Goal: Book appointment/travel/reservation

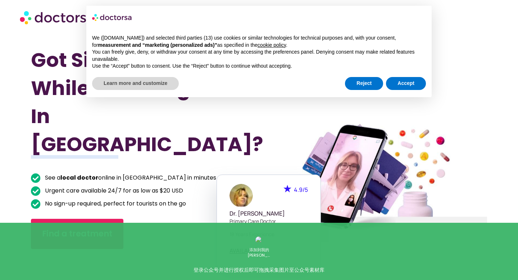
click at [401, 74] on div "We (doctorsa.com) and selected third parties (13) use cookies or similar techno…" at bounding box center [258, 52] width 345 height 47
click at [403, 83] on button "Accept" at bounding box center [406, 83] width 40 height 13
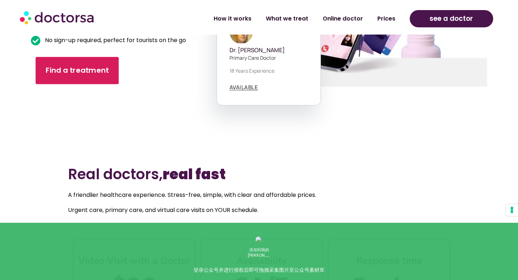
scroll to position [165, 0]
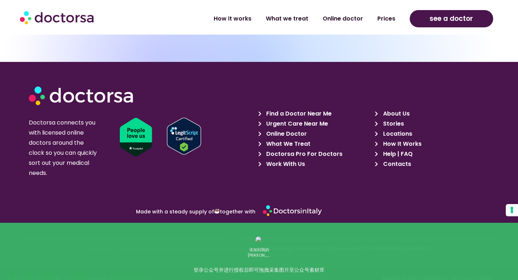
scroll to position [2513, 0]
click at [398, 109] on span "About Us" at bounding box center [395, 114] width 28 height 10
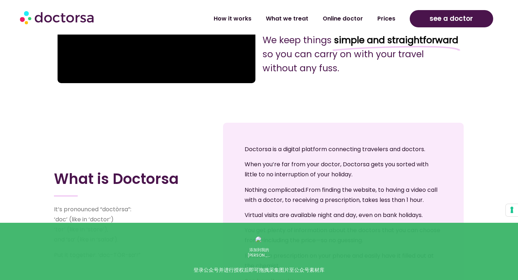
scroll to position [311, 0]
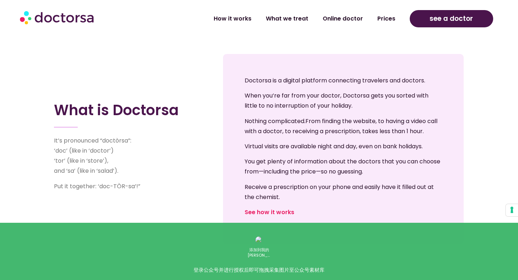
drag, startPoint x: 245, startPoint y: 80, endPoint x: 428, endPoint y: 81, distance: 183.5
click at [428, 81] on p "Doctorsa is a digital platform connecting travelers and doctors." at bounding box center [344, 81] width 198 height 10
copy p "Doctorsa is a digital platform connecting travelers and doctors."
click at [313, 136] on p "Nothing complicated. From finding the website, to having a video call with a do…" at bounding box center [344, 126] width 198 height 20
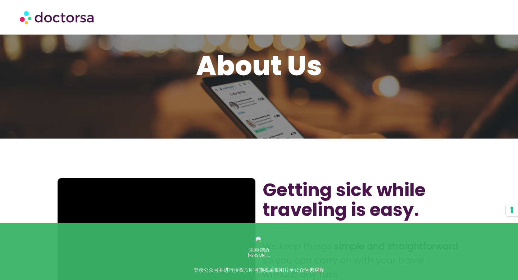
scroll to position [105, 0]
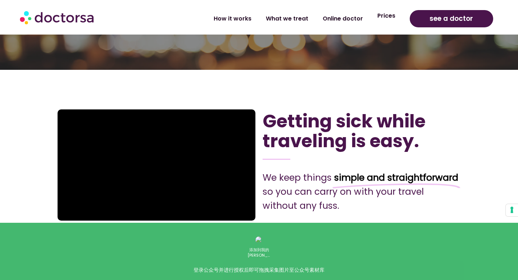
click at [386, 16] on link "Prices" at bounding box center [386, 16] width 32 height 17
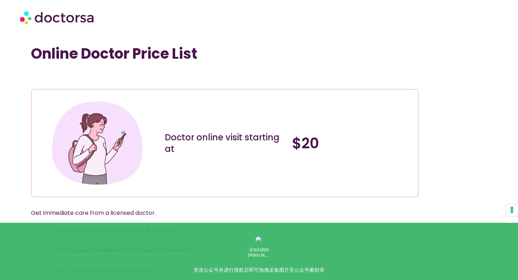
click at [40, 13] on img at bounding box center [58, 17] width 76 height 22
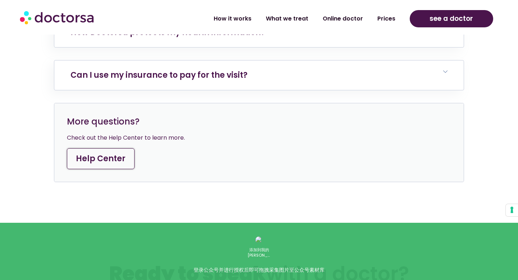
scroll to position [3236, 0]
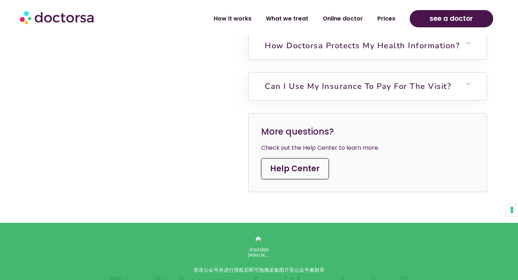
scroll to position [2478, 0]
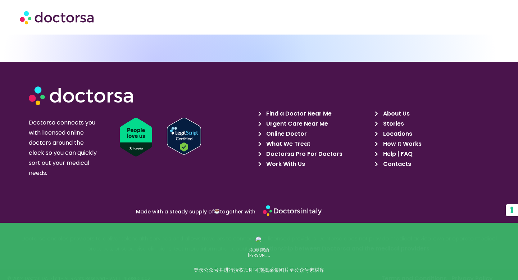
click at [396, 129] on span "Locations" at bounding box center [396, 134] width 31 height 10
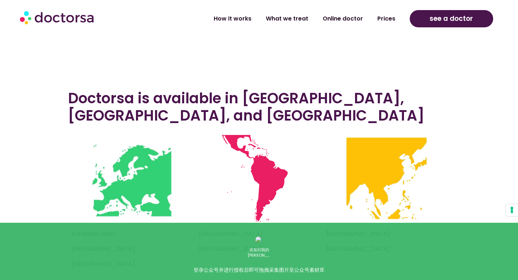
scroll to position [233, 0]
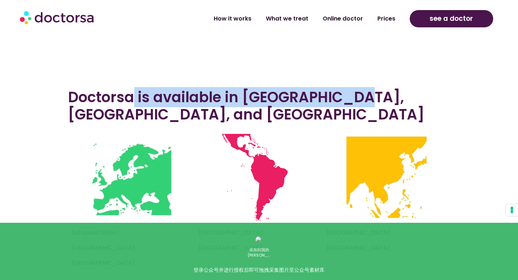
drag, startPoint x: 133, startPoint y: 97, endPoint x: 342, endPoint y: 97, distance: 208.7
click at [339, 97] on h3 "Doctorsa is available in Europe, Latin America, and South East Asia" at bounding box center [259, 106] width 382 height 35
click at [342, 97] on h3 "Doctorsa is available in Europe, Latin America, and South East Asia" at bounding box center [259, 106] width 382 height 35
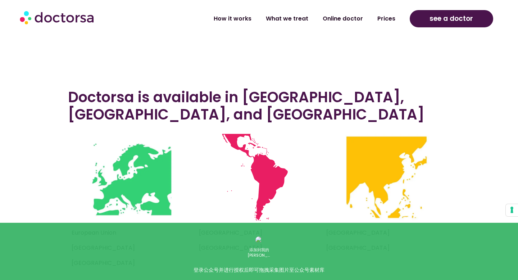
scroll to position [287, 0]
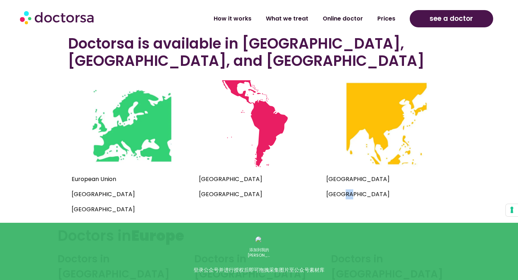
drag, startPoint x: 347, startPoint y: 196, endPoint x: 333, endPoint y: 196, distance: 14.0
click at [336, 196] on p "Thailand" at bounding box center [386, 194] width 120 height 10
click at [333, 196] on p "Thailand" at bounding box center [386, 194] width 120 height 10
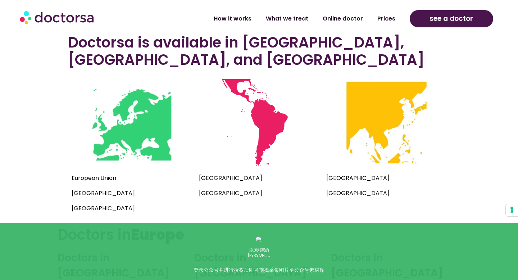
scroll to position [289, 0]
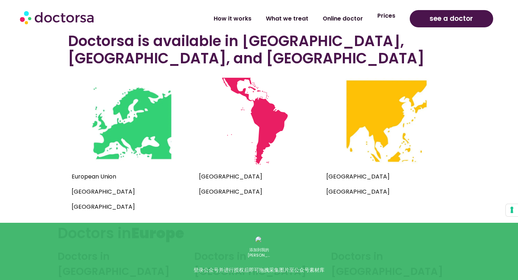
click at [380, 18] on link "Prices" at bounding box center [386, 16] width 32 height 17
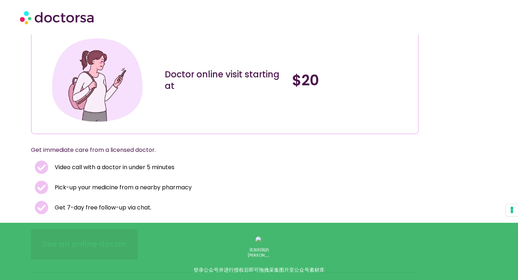
scroll to position [60, 0]
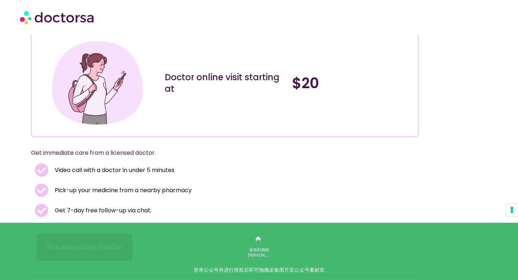
click at [66, 248] on span "See an online doctor" at bounding box center [84, 247] width 76 height 10
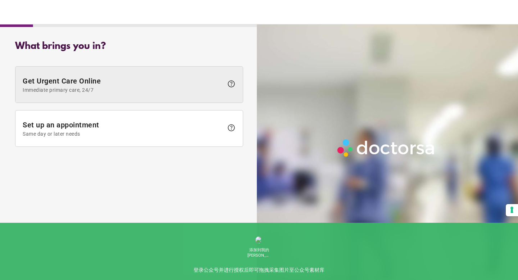
click at [111, 90] on span "Immediate primary care, 24/7" at bounding box center [123, 90] width 201 height 6
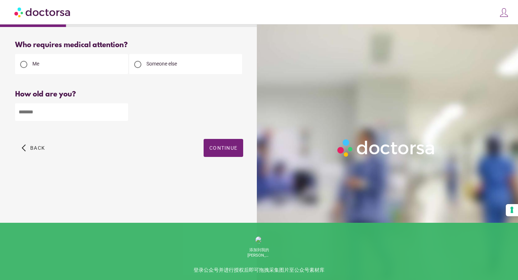
click at [122, 120] on input "number" at bounding box center [71, 112] width 113 height 18
type input "**"
click at [224, 149] on span "Continue" at bounding box center [223, 148] width 28 height 6
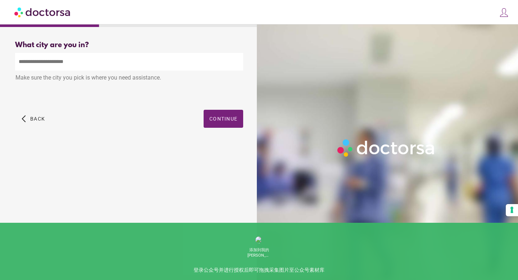
click at [153, 65] on input "text" at bounding box center [129, 62] width 228 height 18
click at [122, 165] on div "What brings you in? Get Urgent Care Online Immediate primary care, 24/7 help Se…" at bounding box center [129, 149] width 251 height 228
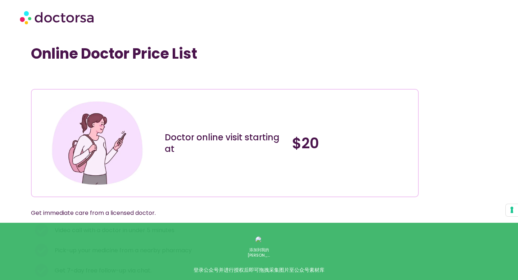
scroll to position [62, 0]
